Goal: Find specific page/section: Find specific page/section

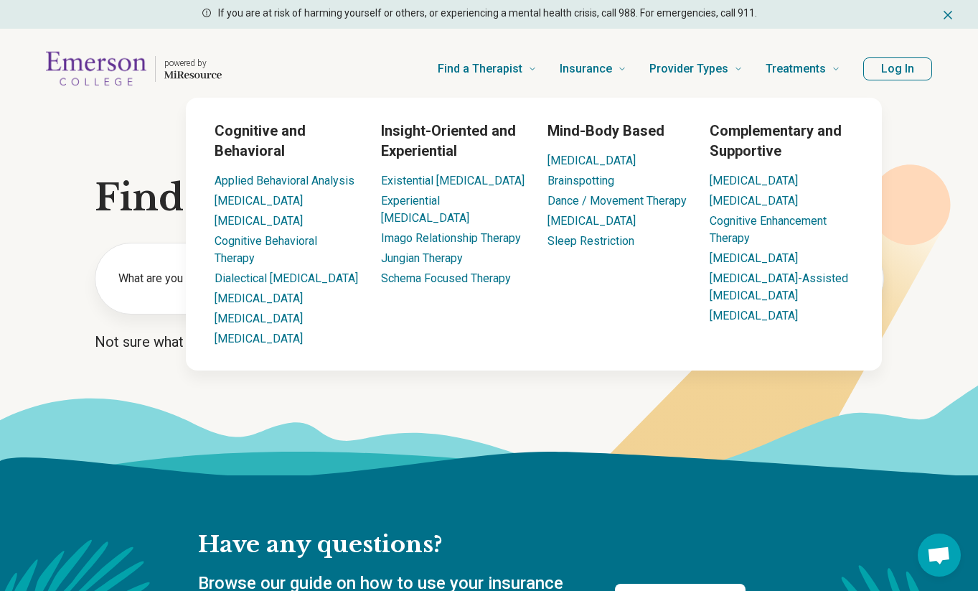
click at [895, 75] on button "Log In" at bounding box center [898, 68] width 69 height 23
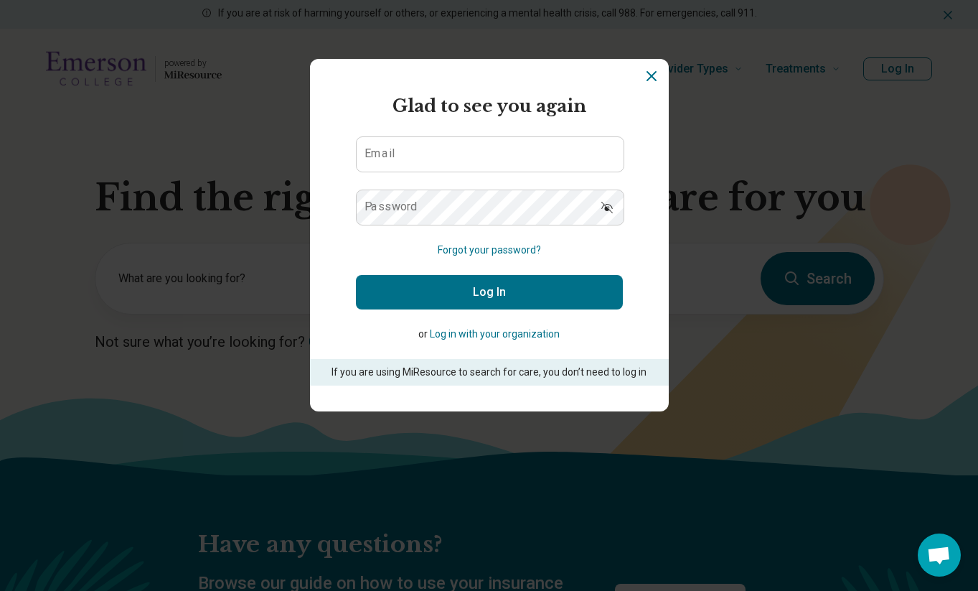
click at [478, 339] on button "Log in with your organization" at bounding box center [495, 334] width 130 height 15
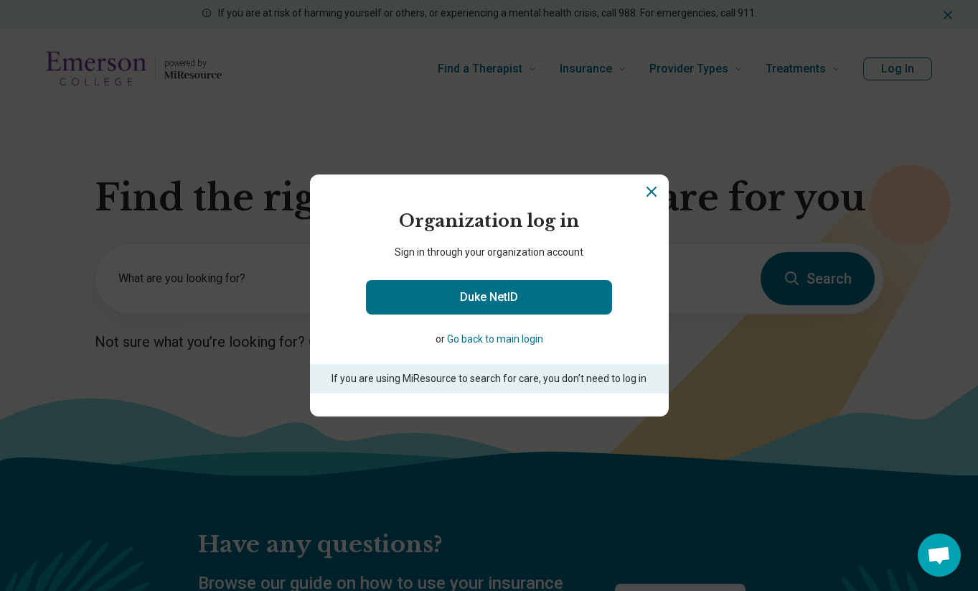
click at [651, 189] on icon "Close" at bounding box center [651, 191] width 17 height 17
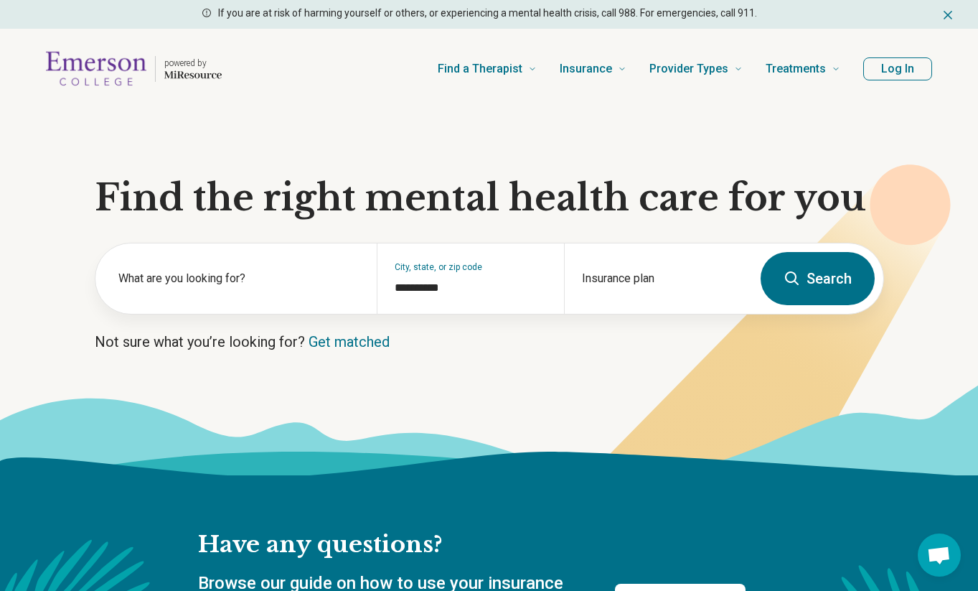
click at [870, 83] on header "powered by Find a Therapist Mental Health Conditions ADHD Anxiety Anorexia Auti…" at bounding box center [489, 68] width 932 height 57
click at [871, 76] on button "Log In" at bounding box center [898, 68] width 69 height 23
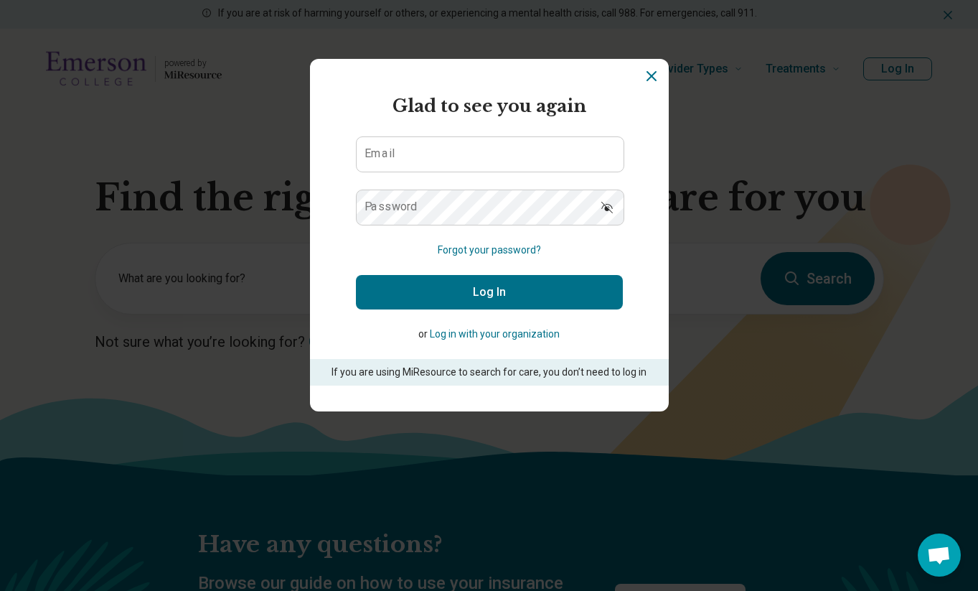
click at [523, 333] on button "Log in with your organization" at bounding box center [495, 334] width 130 height 15
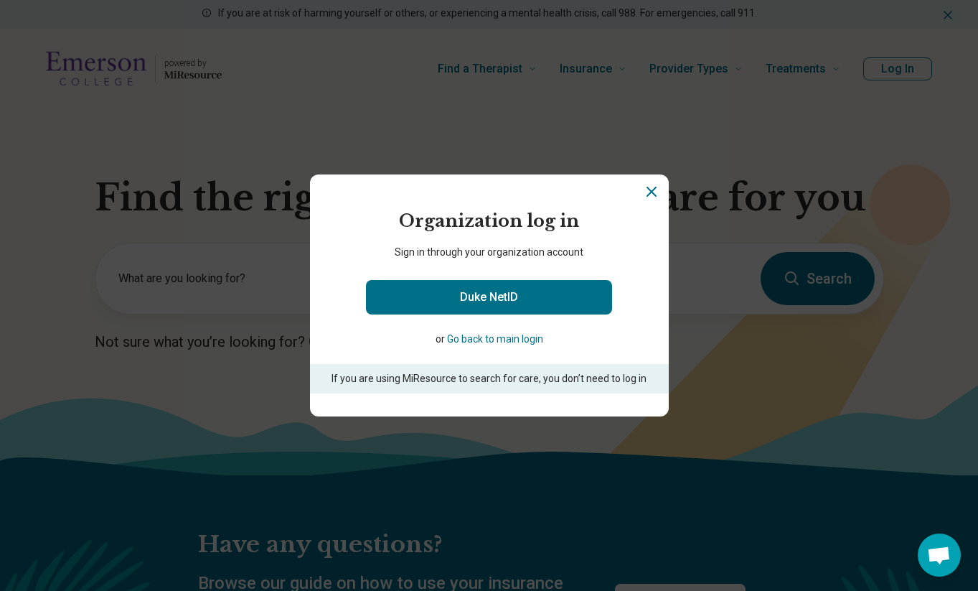
click at [523, 334] on button "Go back to main login" at bounding box center [495, 339] width 96 height 15
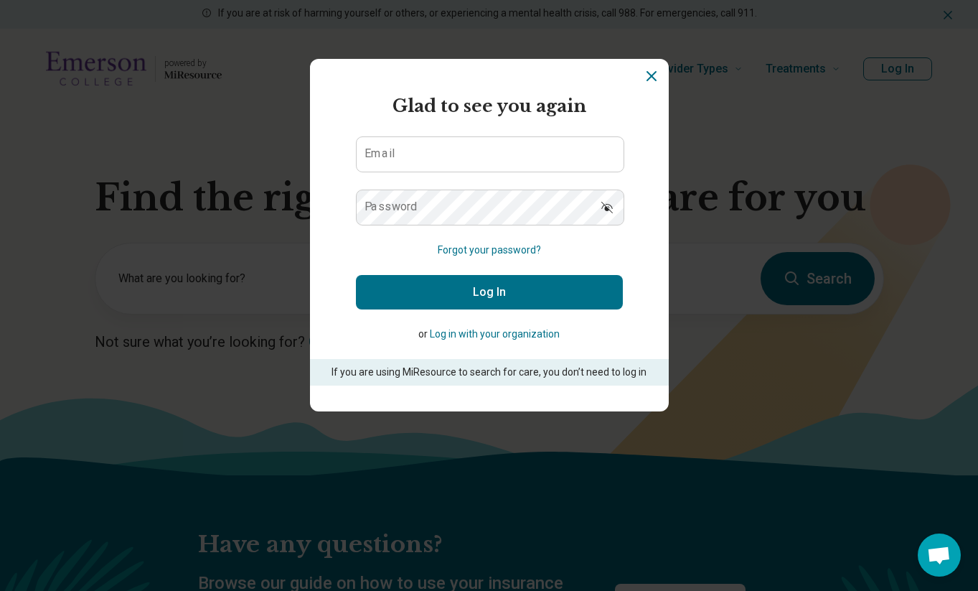
click at [523, 336] on button "Log in with your organization" at bounding box center [495, 334] width 130 height 15
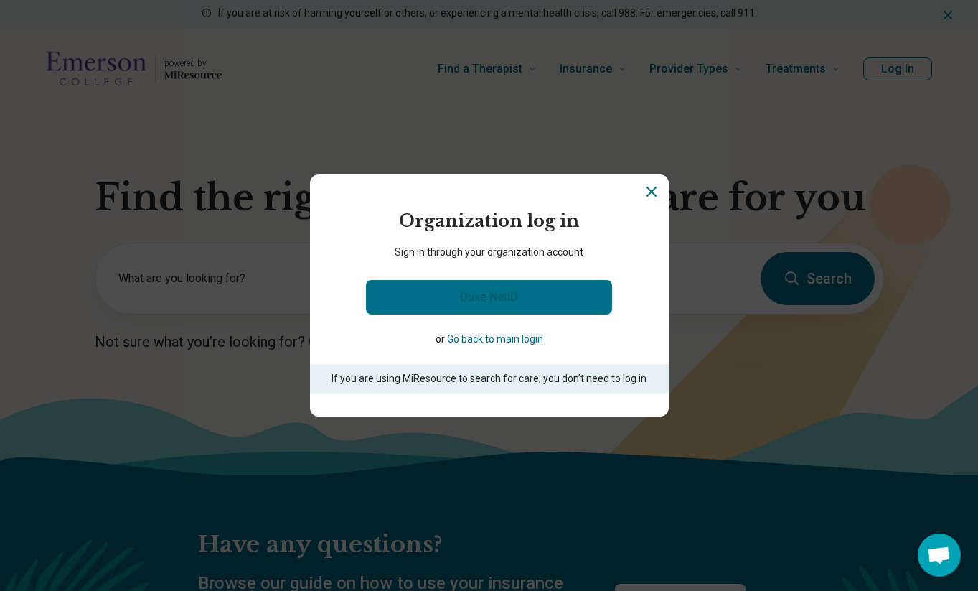
click at [520, 296] on link "Duke NetID" at bounding box center [489, 297] width 246 height 34
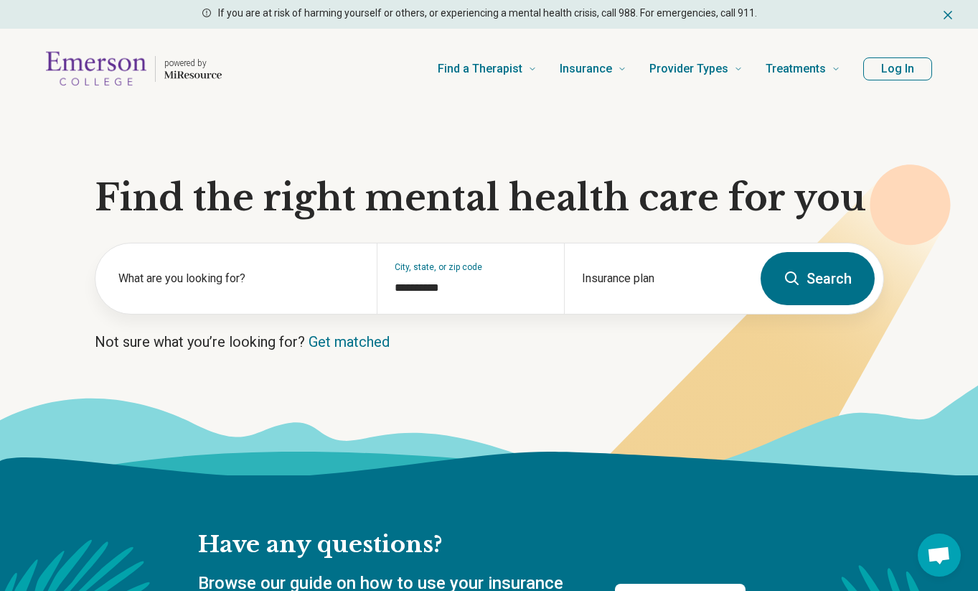
click at [151, 70] on div "powered by" at bounding box center [134, 69] width 176 height 46
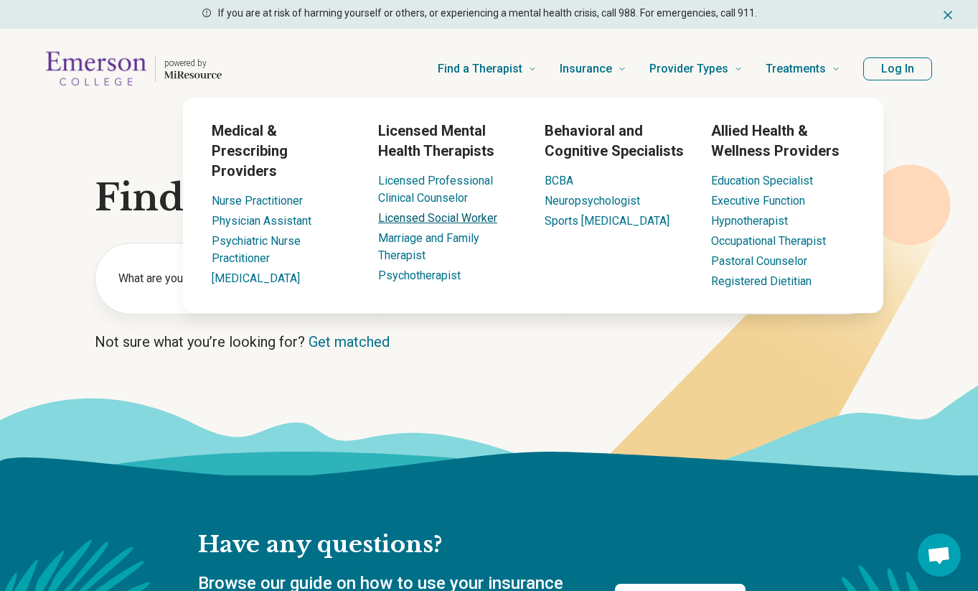
click at [473, 213] on link "Licensed Social Worker" at bounding box center [437, 218] width 119 height 14
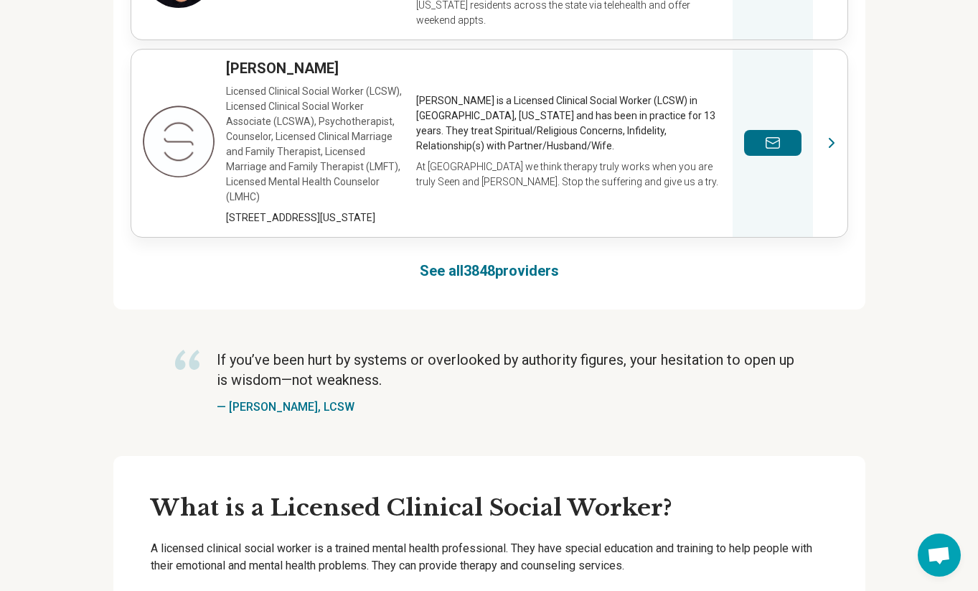
scroll to position [1431, 0]
